Goal: Task Accomplishment & Management: Complete application form

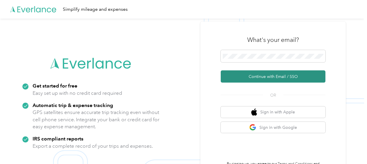
click at [271, 75] on button "Continue with Email / SSO" at bounding box center [273, 76] width 105 height 12
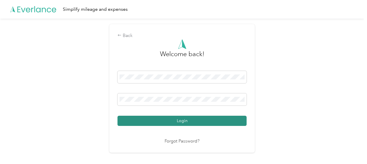
click at [181, 121] on button "Login" at bounding box center [182, 121] width 129 height 10
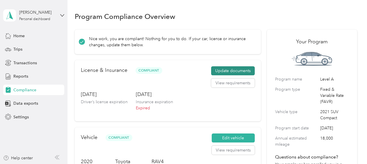
click at [237, 71] on button "Update documents" at bounding box center [233, 70] width 44 height 9
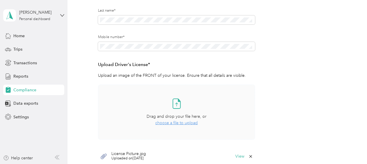
scroll to position [116, 0]
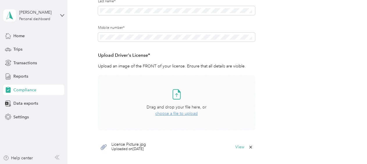
click at [175, 115] on span "choose a file to upload" at bounding box center [176, 113] width 42 height 5
click at [191, 113] on span "choose a file to upload" at bounding box center [176, 113] width 42 height 5
click at [190, 115] on span "choose a file to upload" at bounding box center [176, 113] width 42 height 5
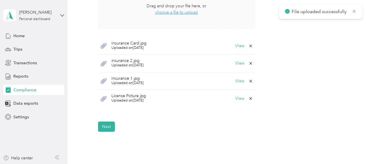
scroll to position [233, 0]
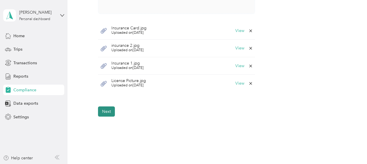
click at [108, 110] on button "Next" at bounding box center [106, 111] width 17 height 10
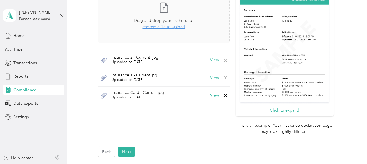
scroll to position [204, 0]
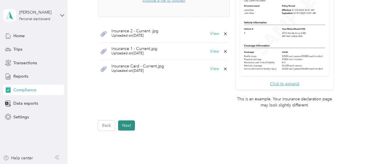
click at [123, 129] on button "Next" at bounding box center [126, 125] width 17 height 10
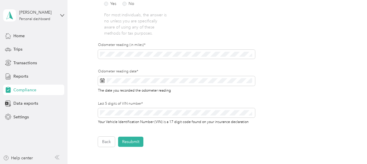
scroll to position [204, 0]
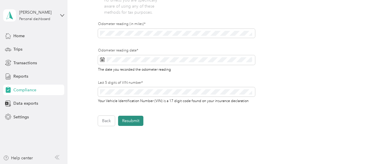
click at [136, 125] on button "Resubmit" at bounding box center [130, 121] width 25 height 10
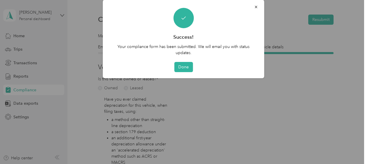
scroll to position [7, 0]
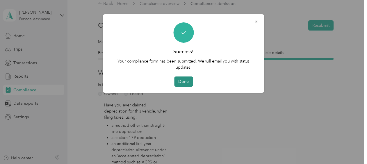
click at [184, 83] on button "Done" at bounding box center [183, 82] width 19 height 10
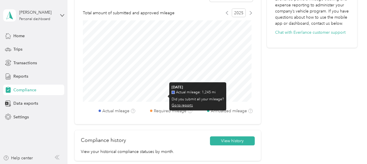
scroll to position [175, 0]
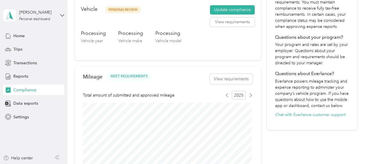
click at [65, 16] on aside "[PERSON_NAME] Personal dashboard Home Trips Transactions Reports Compliance Dat…" at bounding box center [33, 82] width 67 height 164
click at [63, 16] on icon at bounding box center [62, 15] width 4 height 4
click at [26, 47] on div "Log out" at bounding box center [19, 48] width 22 height 6
